Goal: Task Accomplishment & Management: Use online tool/utility

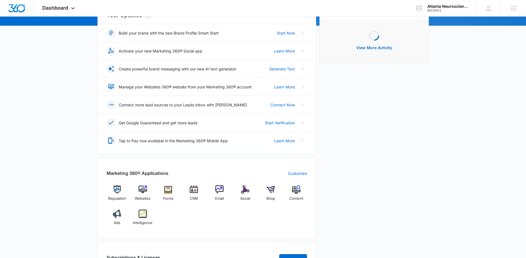
scroll to position [194, 0]
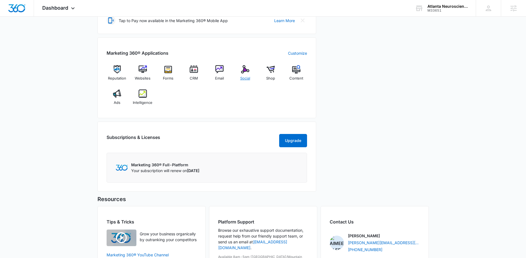
click at [239, 78] on div "Social" at bounding box center [245, 75] width 21 height 20
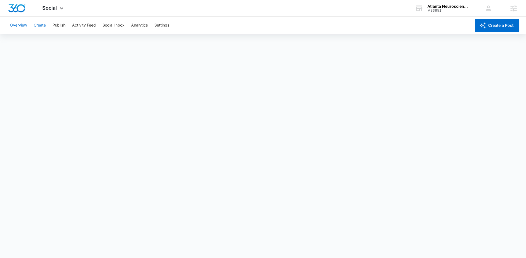
click at [41, 27] on button "Create" at bounding box center [40, 26] width 12 height 18
click at [53, 40] on button "Approvals" at bounding box center [54, 42] width 19 height 15
click at [59, 27] on button "Publish" at bounding box center [59, 26] width 13 height 18
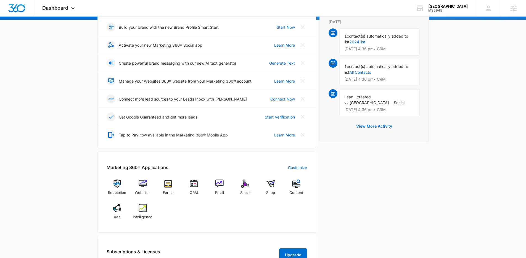
scroll to position [117, 0]
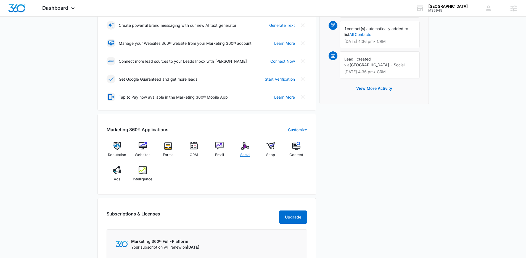
click at [244, 147] on img at bounding box center [245, 146] width 8 height 8
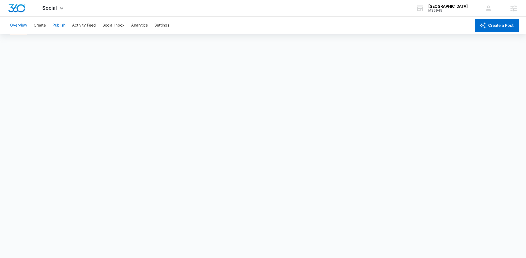
click at [62, 24] on button "Publish" at bounding box center [59, 26] width 13 height 18
click at [47, 41] on button "Schedules" at bounding box center [42, 42] width 19 height 15
click at [55, 25] on button "Publish" at bounding box center [59, 26] width 13 height 18
click at [44, 40] on button "Schedules" at bounding box center [42, 42] width 19 height 15
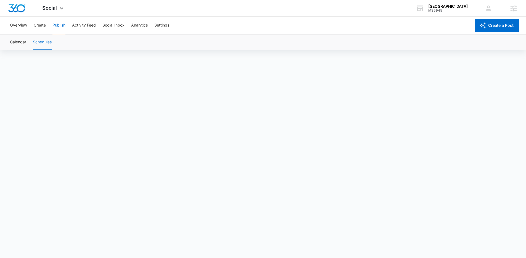
scroll to position [4, 0]
click at [17, 40] on button "Calendar" at bounding box center [18, 42] width 16 height 15
click at [49, 41] on button "Schedules" at bounding box center [42, 42] width 19 height 15
click at [20, 39] on button "Calendar" at bounding box center [18, 42] width 16 height 15
